Goal: Complete application form

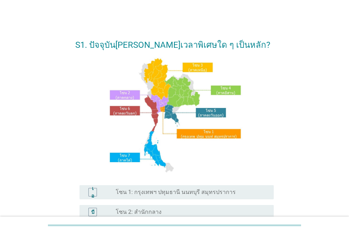
scroll to position [142, 0]
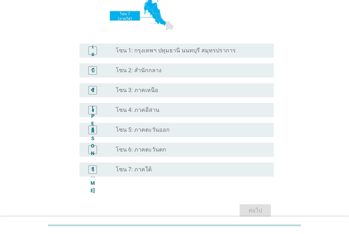
click at [152, 87] on font "โซน 3: ภาคเหนือ" at bounding box center [137, 90] width 43 height 7
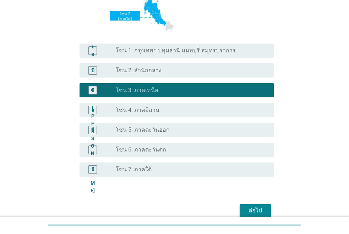
click at [256, 209] on font "ต่อไป" at bounding box center [254, 210] width 13 height 7
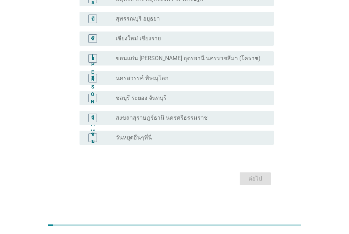
scroll to position [0, 0]
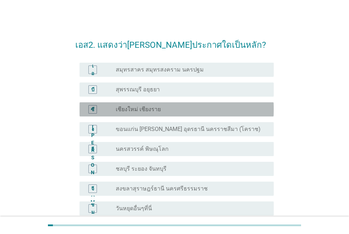
click at [139, 110] on font "เชียงใหม่ เชียงราย" at bounding box center [138, 109] width 45 height 7
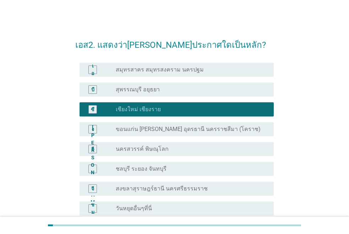
scroll to position [73, 0]
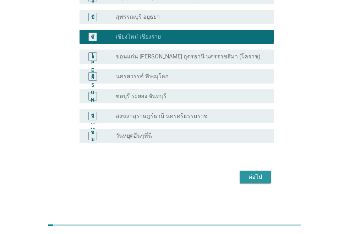
click at [245, 176] on button "ต่อไป" at bounding box center [254, 177] width 31 height 13
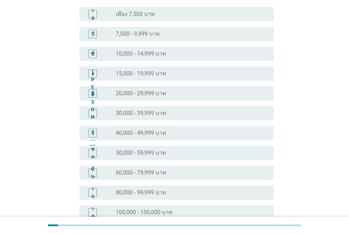
scroll to position [71, 0]
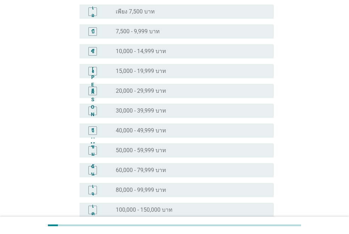
drag, startPoint x: 146, startPoint y: 91, endPoint x: 148, endPoint y: 95, distance: 4.3
click at [146, 91] on font "20,000 - 29,999 บาท" at bounding box center [141, 91] width 50 height 7
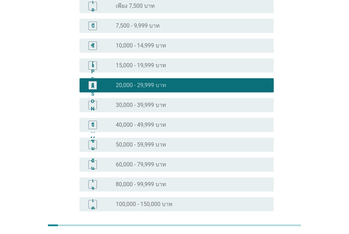
scroll to position [43, 0]
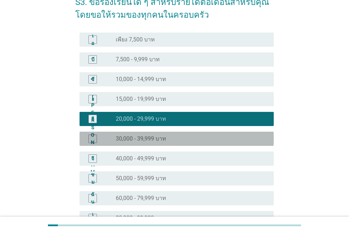
click at [133, 135] on div "ปุ่มวิทยุ[PERSON_NAME]เลือก 30,000 - 39,999 บาท" at bounding box center [192, 139] width 152 height 9
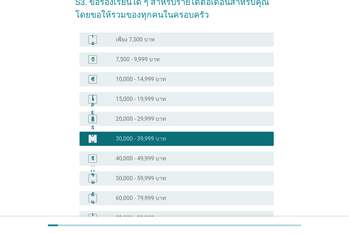
scroll to position [185, 0]
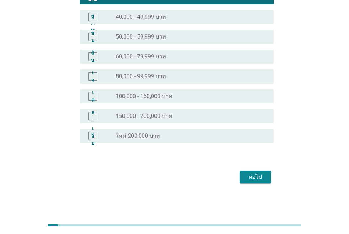
click at [251, 176] on font "ต่อไป" at bounding box center [254, 177] width 13 height 7
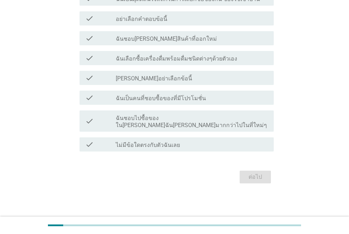
scroll to position [0, 0]
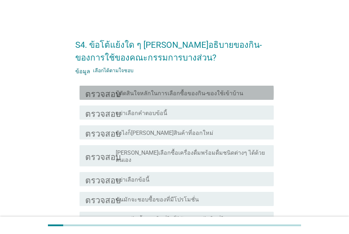
click at [157, 93] on font "ปู้ตัดสินใจหลักในการเลือกซื้อของกิน-ของใช้เข้าบ้าน" at bounding box center [179, 93] width 127 height 7
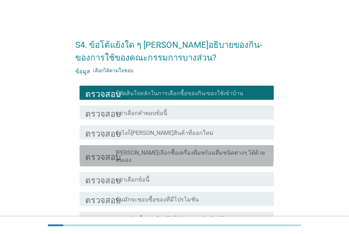
click at [155, 147] on div "ตรวจสอบ โครงร่างกล่องกาเครื่องหมายว่าง [PERSON_NAME]เลือกซื้อเครื่องดื่มพร้อมดื…" at bounding box center [176, 155] width 194 height 21
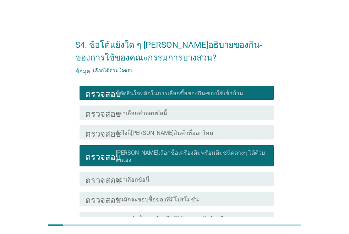
scroll to position [87, 0]
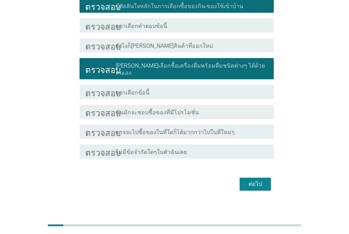
click at [157, 129] on font "อาจจะไปซื้อของในที่ใดก็ได้มากกว่าไปในที่ใหม่ๆ" at bounding box center [175, 132] width 119 height 7
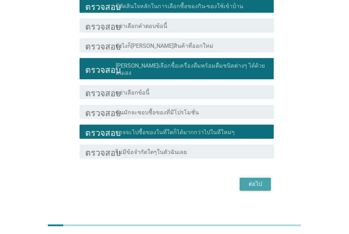
click at [256, 181] on font "ต่อไป" at bounding box center [254, 184] width 13 height 7
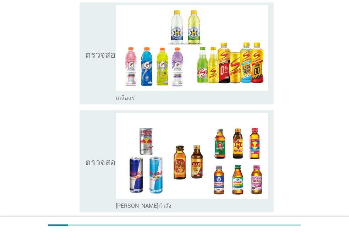
scroll to position [1312, 0]
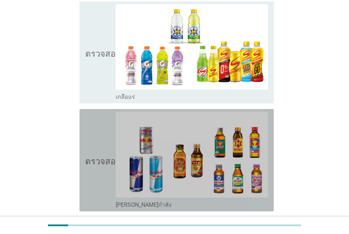
click at [102, 156] on font "ตรวจสอบ" at bounding box center [102, 160] width 35 height 9
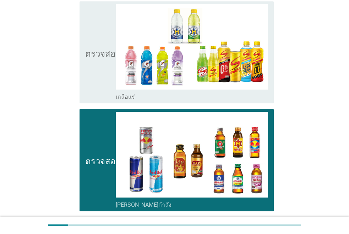
scroll to position [1473, 0]
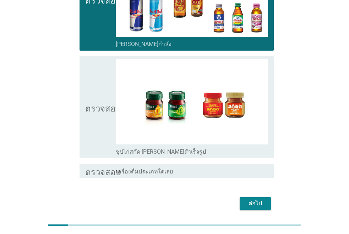
click at [102, 85] on icon "ตรวจสอบ" at bounding box center [102, 107] width 35 height 97
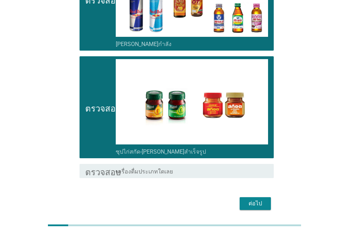
click at [254, 200] on font "ต่อไป" at bounding box center [254, 203] width 13 height 7
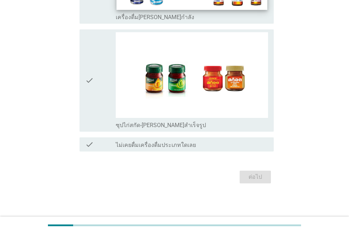
scroll to position [0, 0]
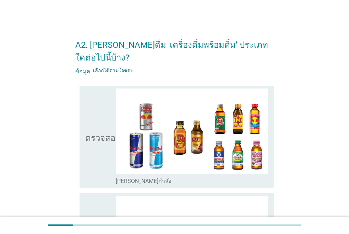
click at [100, 133] on font "ตรวจสอบ" at bounding box center [102, 137] width 35 height 9
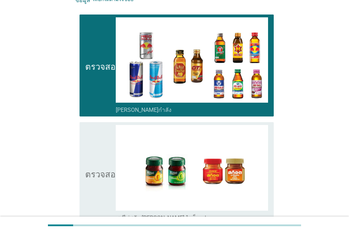
scroll to position [151, 0]
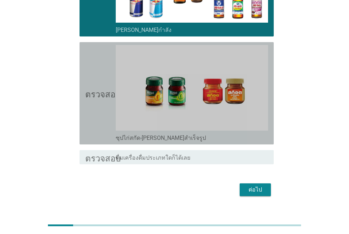
click at [99, 86] on icon "ตรวจสอบ" at bounding box center [102, 93] width 35 height 97
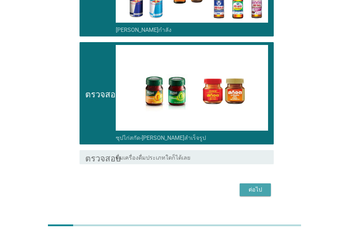
click at [251, 187] on font "ต่อไป" at bounding box center [254, 190] width 13 height 7
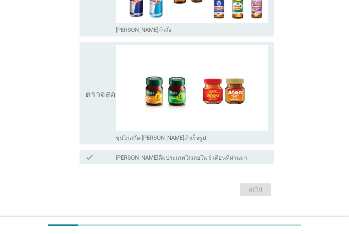
scroll to position [0, 0]
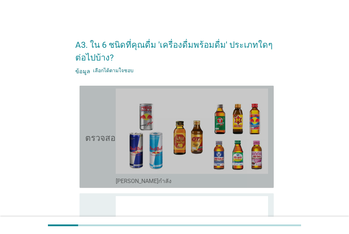
click at [95, 136] on font "ตรวจสอบ" at bounding box center [102, 137] width 35 height 9
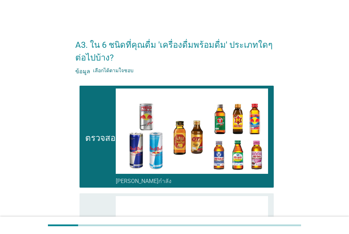
scroll to position [142, 0]
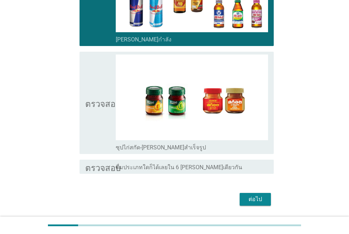
drag, startPoint x: 98, startPoint y: 115, endPoint x: 108, endPoint y: 118, distance: 11.1
click at [98, 115] on icon "ตรวจสอบ" at bounding box center [102, 103] width 35 height 97
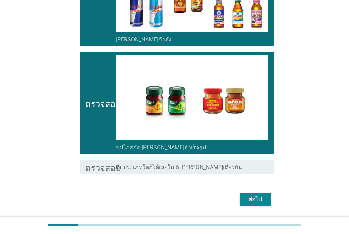
click at [256, 197] on font "ต่อไป" at bounding box center [254, 199] width 13 height 7
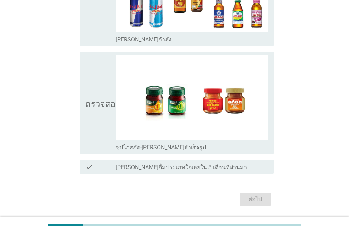
scroll to position [0, 0]
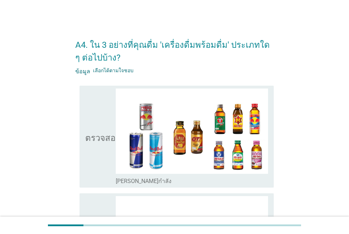
click at [101, 139] on font "ตรวจสอบ" at bounding box center [102, 137] width 35 height 9
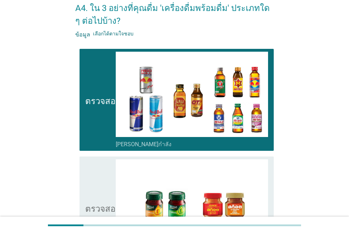
scroll to position [142, 0]
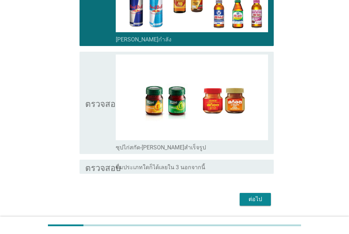
click at [95, 116] on icon "ตรวจสอบ" at bounding box center [102, 103] width 35 height 97
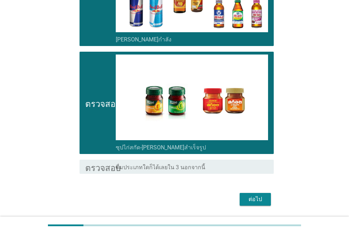
click at [257, 200] on font "ต่อไป" at bounding box center [254, 199] width 13 height 7
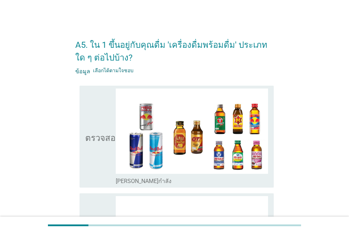
click at [100, 140] on font "ตรวจสอบ" at bounding box center [102, 137] width 35 height 9
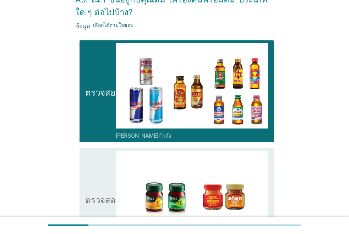
scroll to position [106, 0]
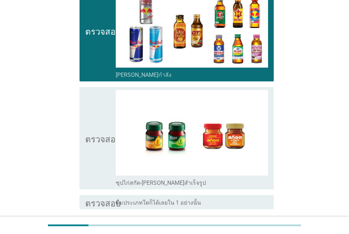
click at [97, 141] on font "ตรวจสอบ" at bounding box center [102, 138] width 35 height 9
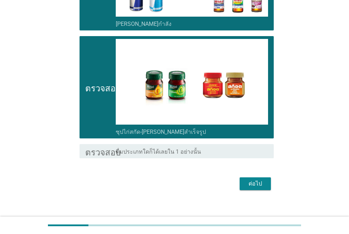
scroll to position [164, 0]
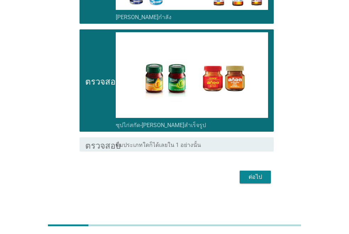
click at [252, 174] on font "ต่อไป" at bounding box center [254, 177] width 13 height 7
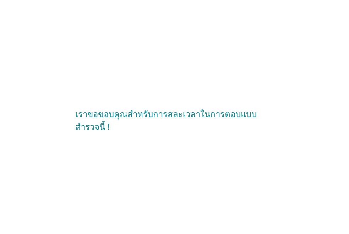
scroll to position [0, 0]
